Goal: Task Accomplishment & Management: Complete application form

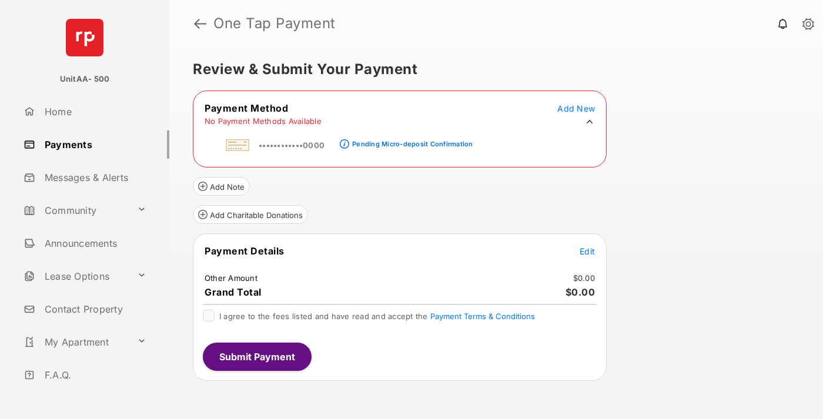
click at [410, 140] on div "Pending Micro-deposit Confirmation" at bounding box center [412, 144] width 120 height 8
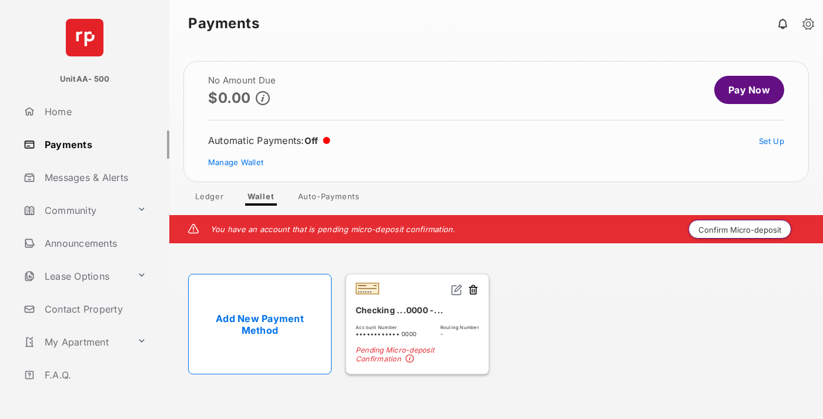
click at [740, 229] on button "Confirm Micro-deposit" at bounding box center [739, 229] width 103 height 19
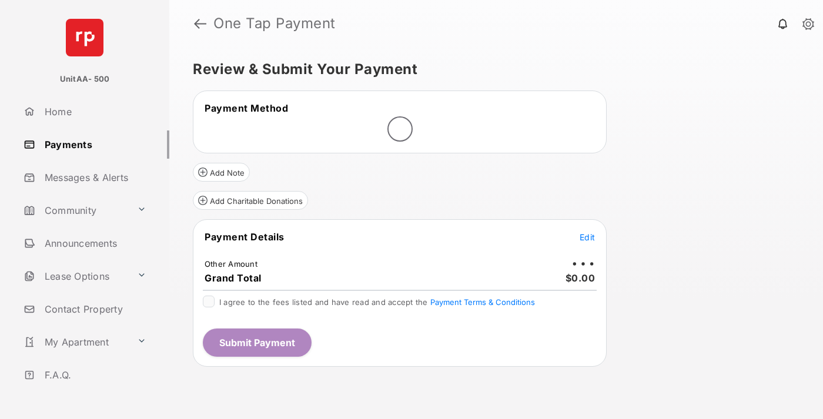
click at [587, 237] on span "Edit" at bounding box center [587, 237] width 15 height 10
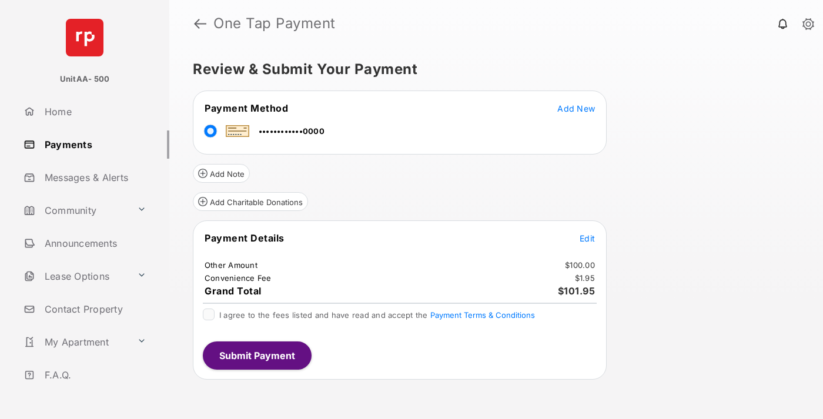
click at [587, 238] on span "Edit" at bounding box center [587, 238] width 15 height 10
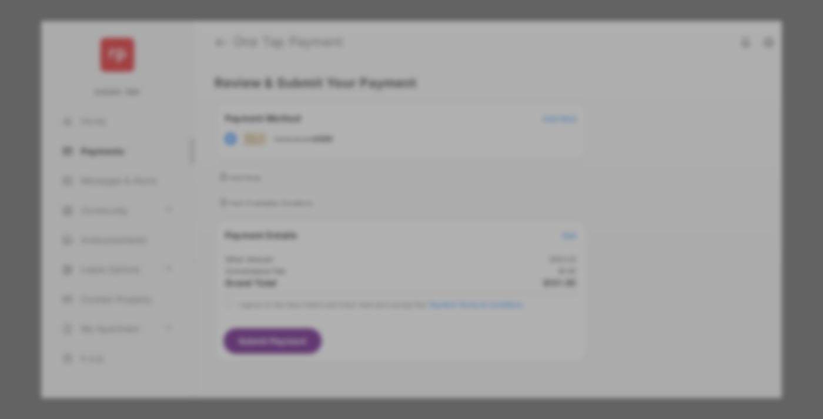
click at [371, 307] on button "Save" at bounding box center [371, 311] width 59 height 28
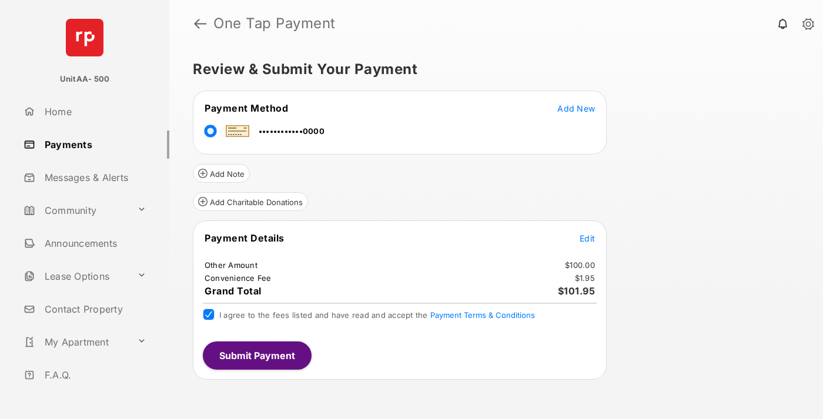
click at [256, 355] on button "Submit Payment" at bounding box center [257, 355] width 109 height 28
